Goal: Information Seeking & Learning: Check status

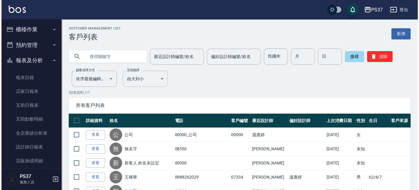
scroll to position [54, 0]
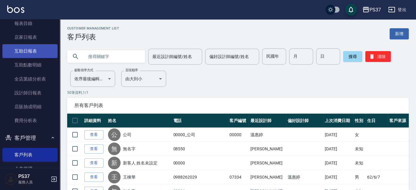
click at [26, 50] on link "互助日報表" at bounding box center [29, 51] width 55 height 14
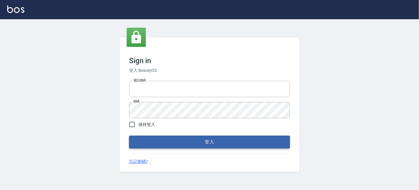
type input "037692666"
click at [197, 142] on button "登入" at bounding box center [209, 141] width 161 height 13
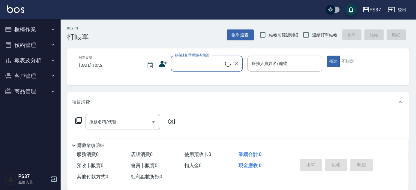
click at [29, 62] on button "報表及分析" at bounding box center [29, 61] width 55 height 16
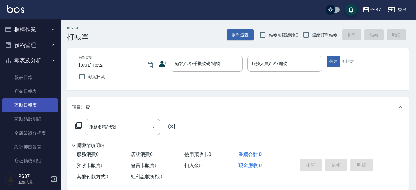
click at [30, 106] on link "互助日報表" at bounding box center [29, 105] width 55 height 14
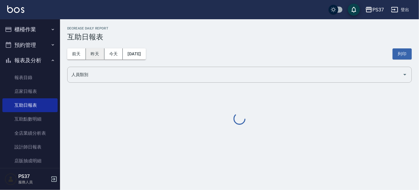
click at [95, 50] on button "昨天" at bounding box center [95, 53] width 19 height 11
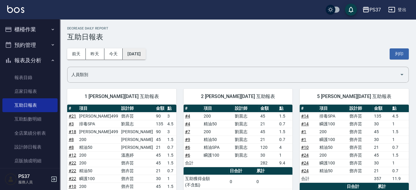
click at [143, 52] on button "[DATE]" at bounding box center [134, 53] width 23 height 11
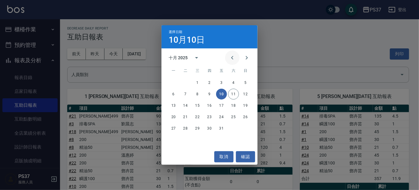
click at [233, 58] on icon "Previous month" at bounding box center [232, 57] width 7 height 7
click at [197, 93] on button "10" at bounding box center [197, 94] width 11 height 11
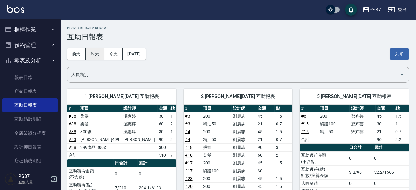
click at [95, 53] on button "昨天" at bounding box center [95, 53] width 19 height 11
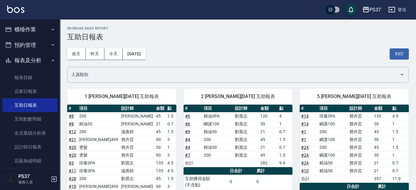
click at [33, 59] on button "報表及分析" at bounding box center [29, 61] width 55 height 16
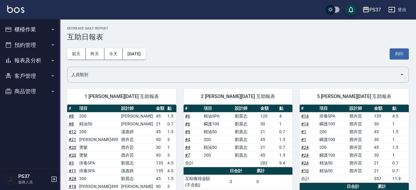
click at [28, 74] on button "客戶管理" at bounding box center [29, 76] width 55 height 16
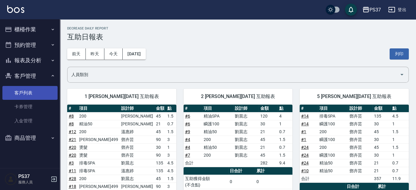
click at [35, 95] on link "客戶列表" at bounding box center [29, 93] width 55 height 14
